Goal: Information Seeking & Learning: Learn about a topic

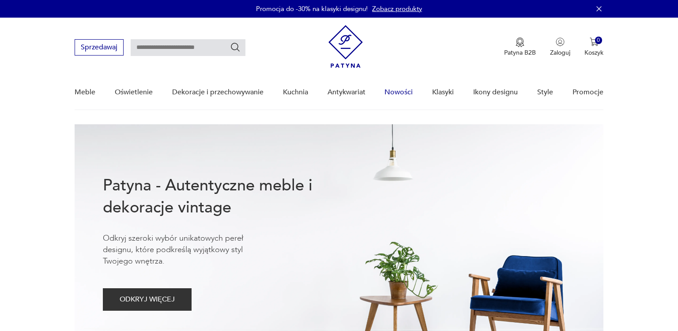
click at [406, 94] on link "Nowości" at bounding box center [398, 92] width 28 height 34
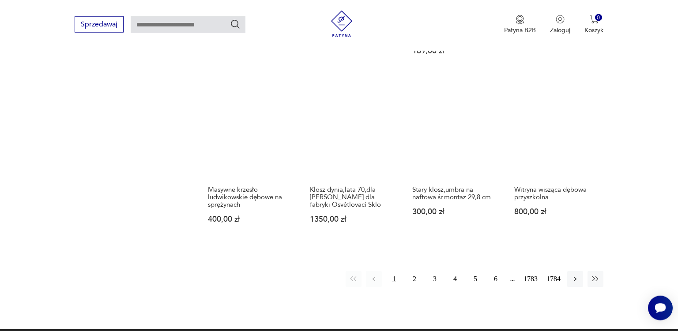
scroll to position [715, 0]
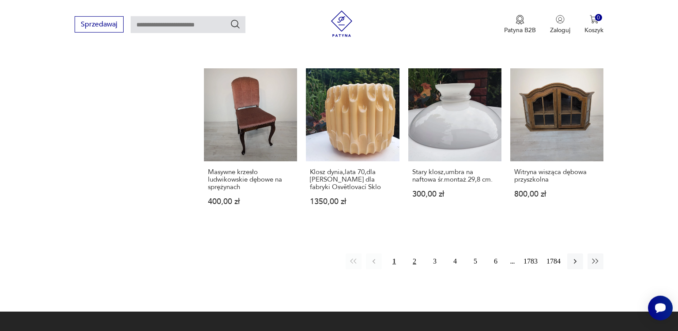
click at [413, 254] on button "2" at bounding box center [414, 262] width 16 height 16
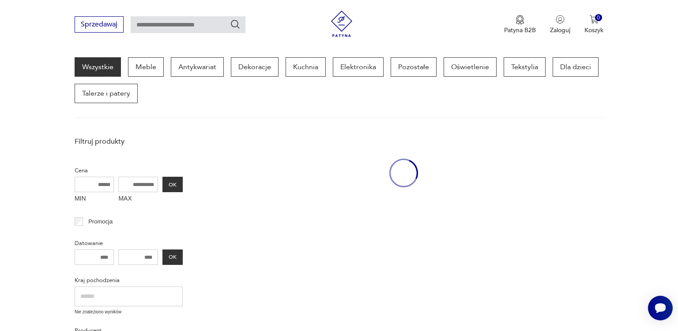
scroll to position [113, 0]
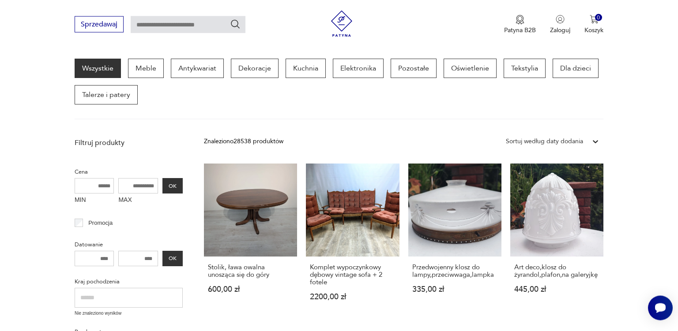
click at [413, 252] on link "Przedwojenny klosz do lampy,przeciwwaga,lampka 335,00 zł" at bounding box center [454, 241] width 93 height 154
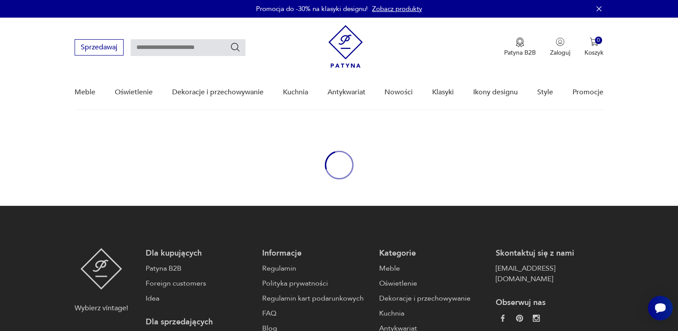
click at [413, 251] on p "Kategorie" at bounding box center [433, 253] width 108 height 11
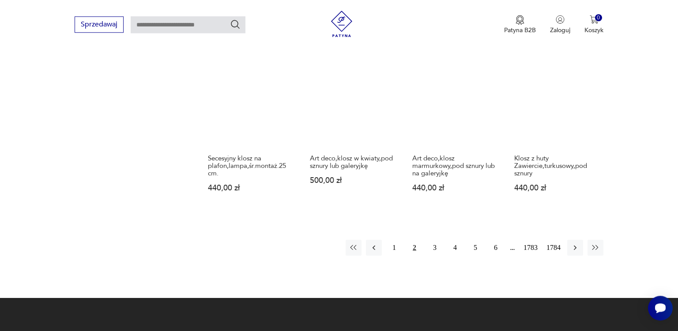
scroll to position [738, 0]
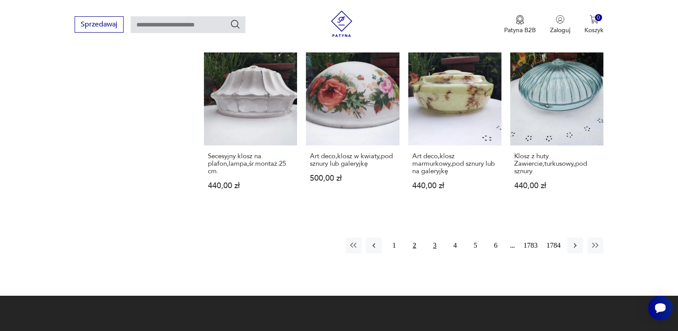
click at [434, 246] on button "3" at bounding box center [435, 246] width 16 height 16
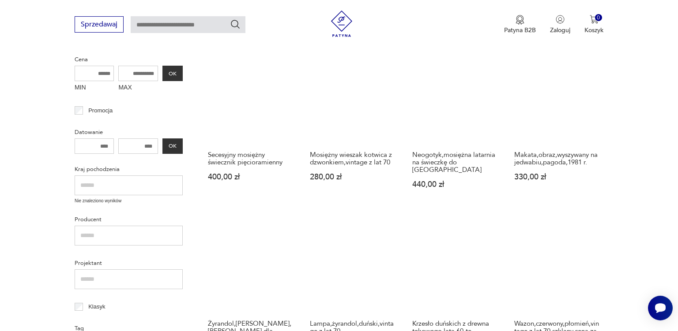
scroll to position [229, 0]
